Goal: Browse casually

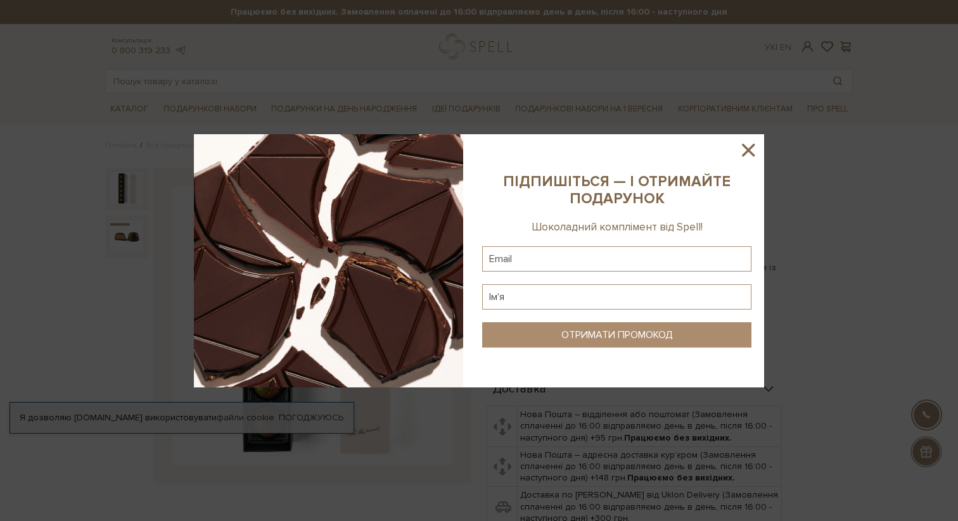
click at [750, 143] on icon at bounding box center [748, 150] width 22 height 22
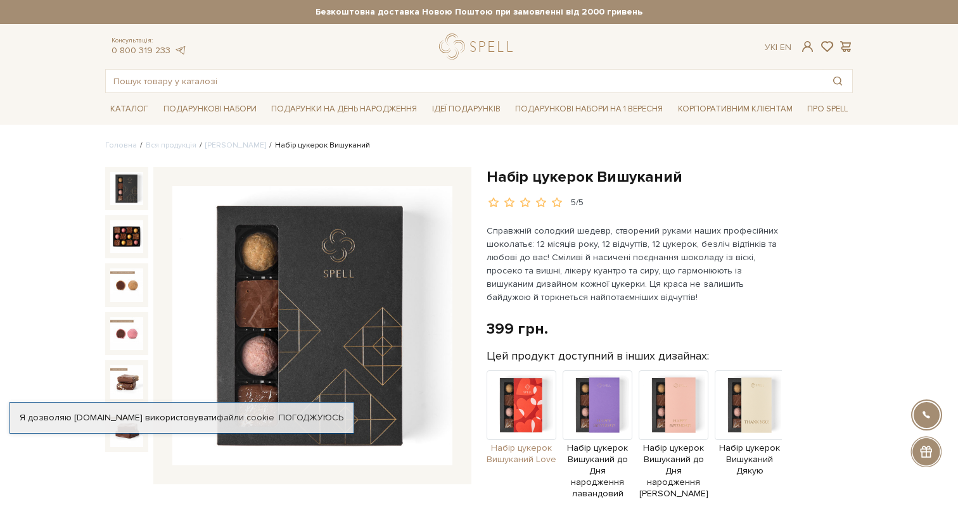
scroll to position [72, 0]
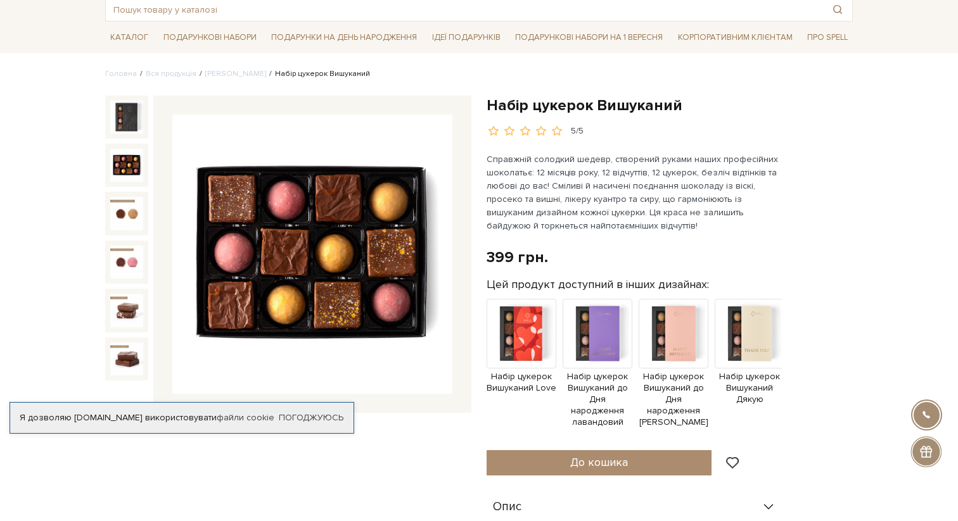
click at [126, 170] on img at bounding box center [126, 165] width 33 height 33
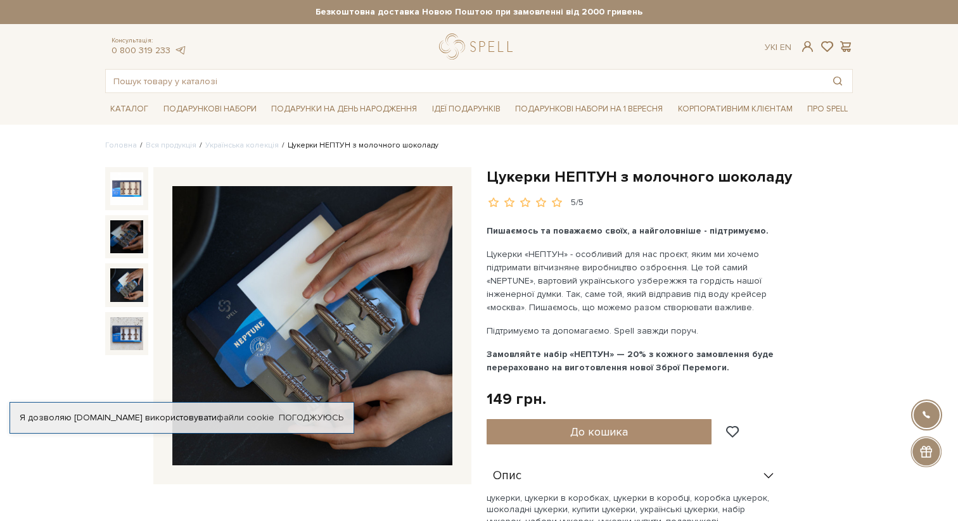
click at [120, 293] on img at bounding box center [126, 285] width 33 height 33
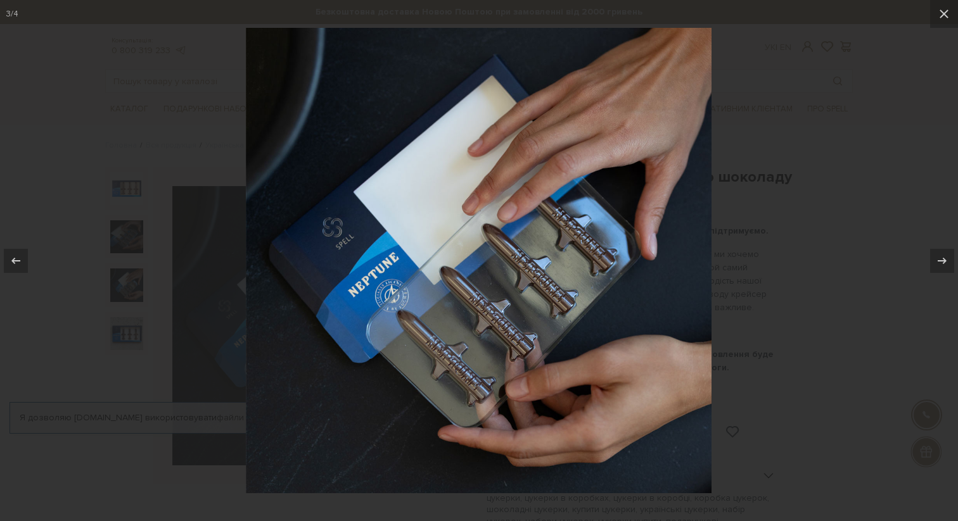
click at [775, 187] on div at bounding box center [479, 260] width 958 height 521
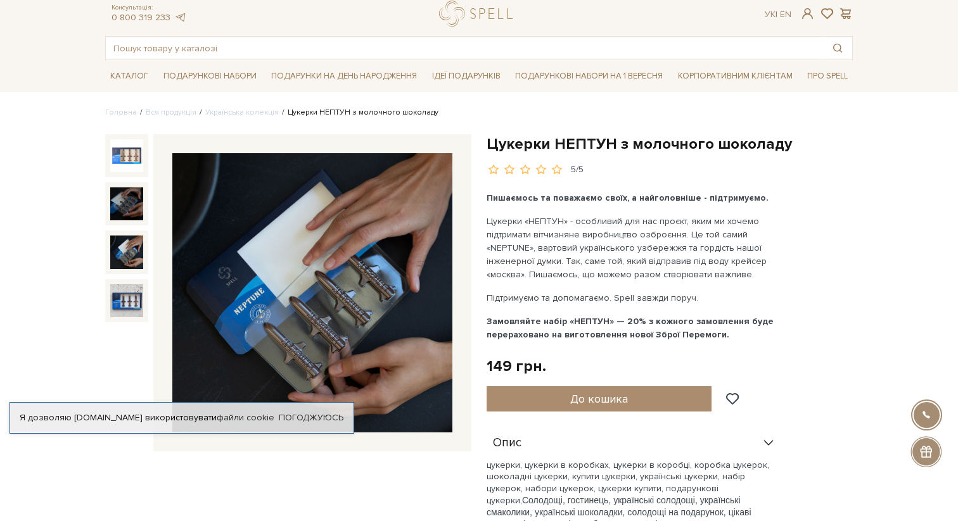
scroll to position [34, 0]
